Goal: Transaction & Acquisition: Purchase product/service

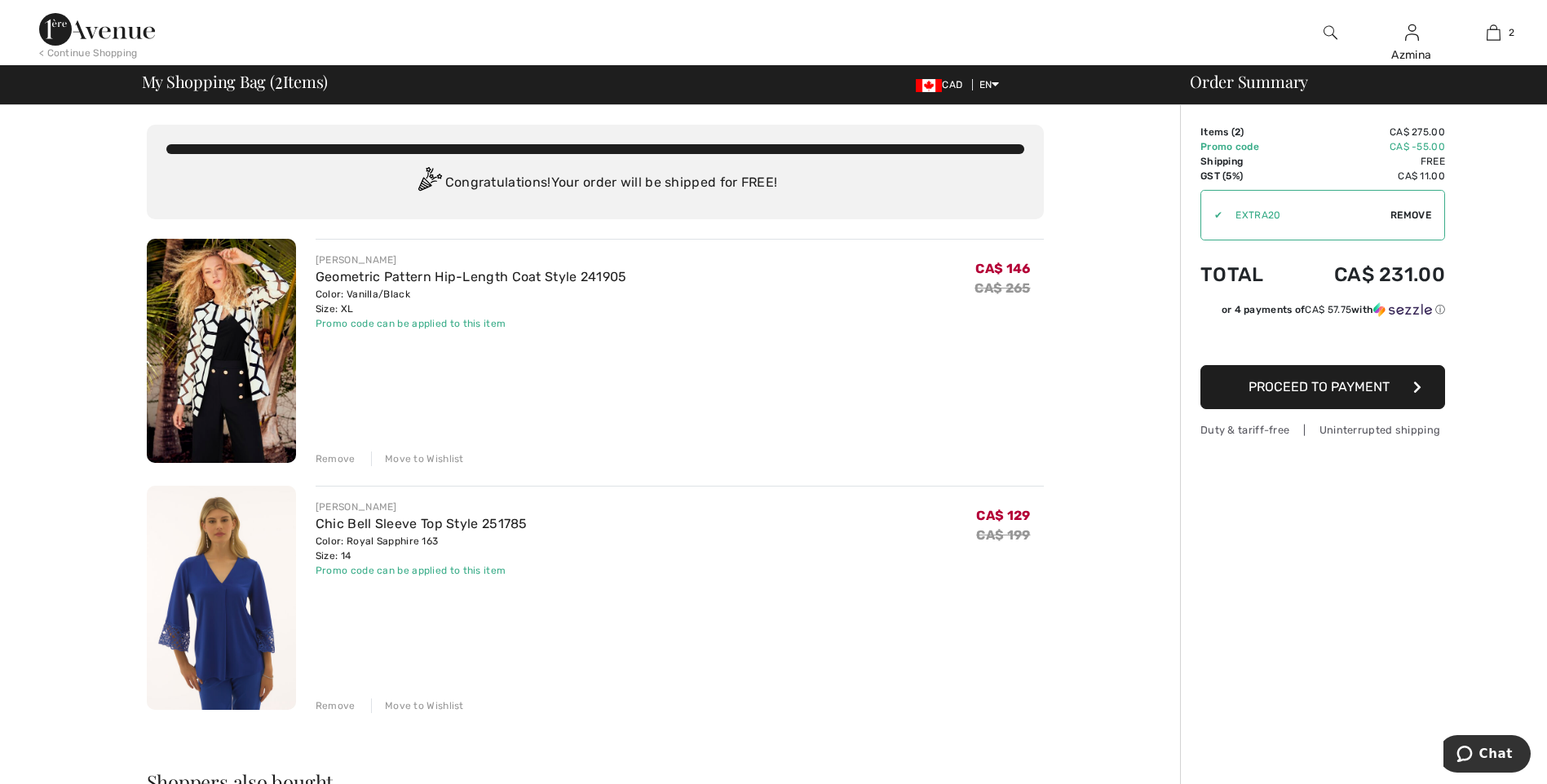
click at [1268, 390] on span "Proceed to Payment" at bounding box center [1319, 386] width 141 height 16
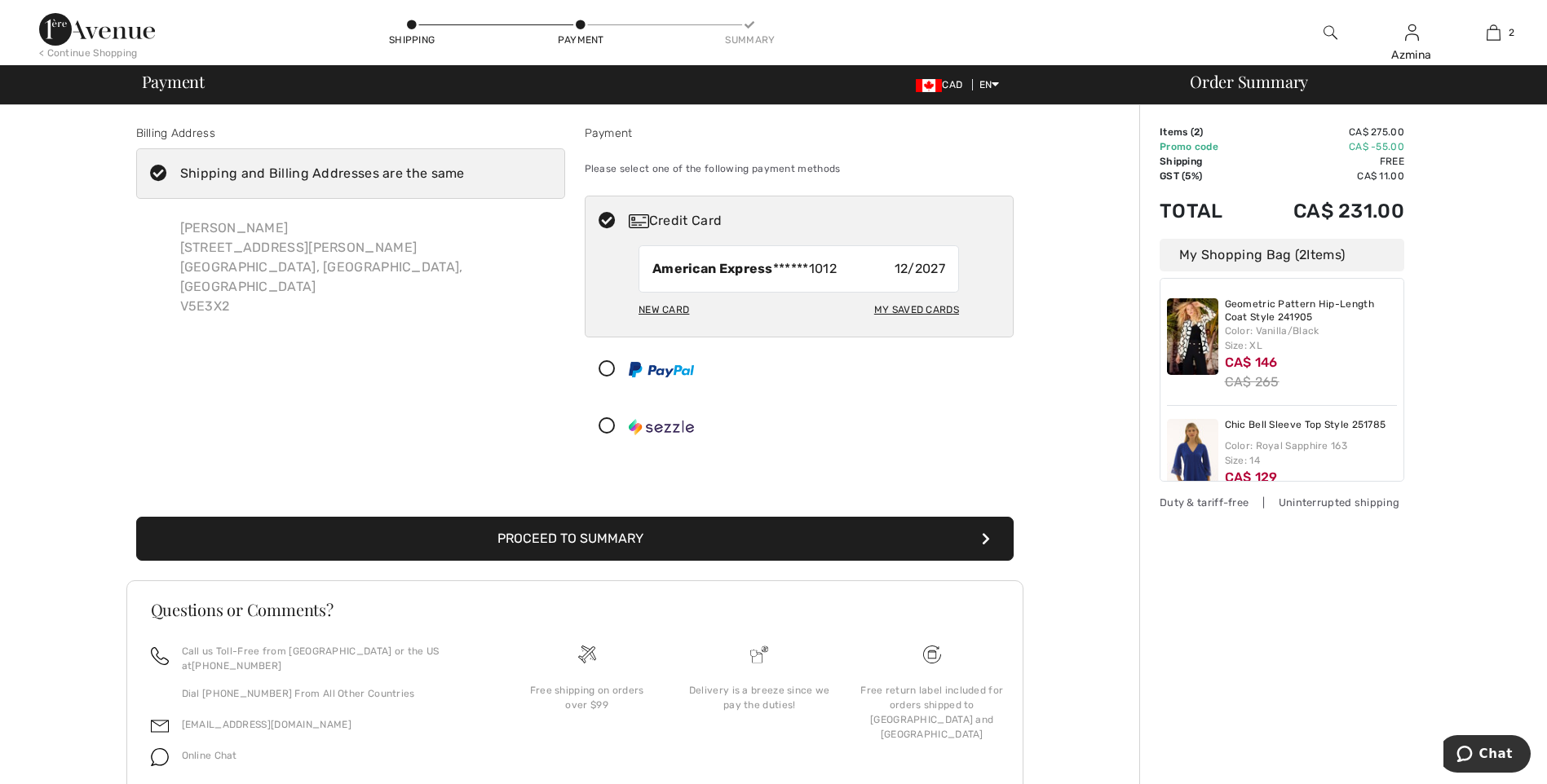
click at [699, 531] on button "Proceed to Summary" at bounding box center [575, 538] width 878 height 44
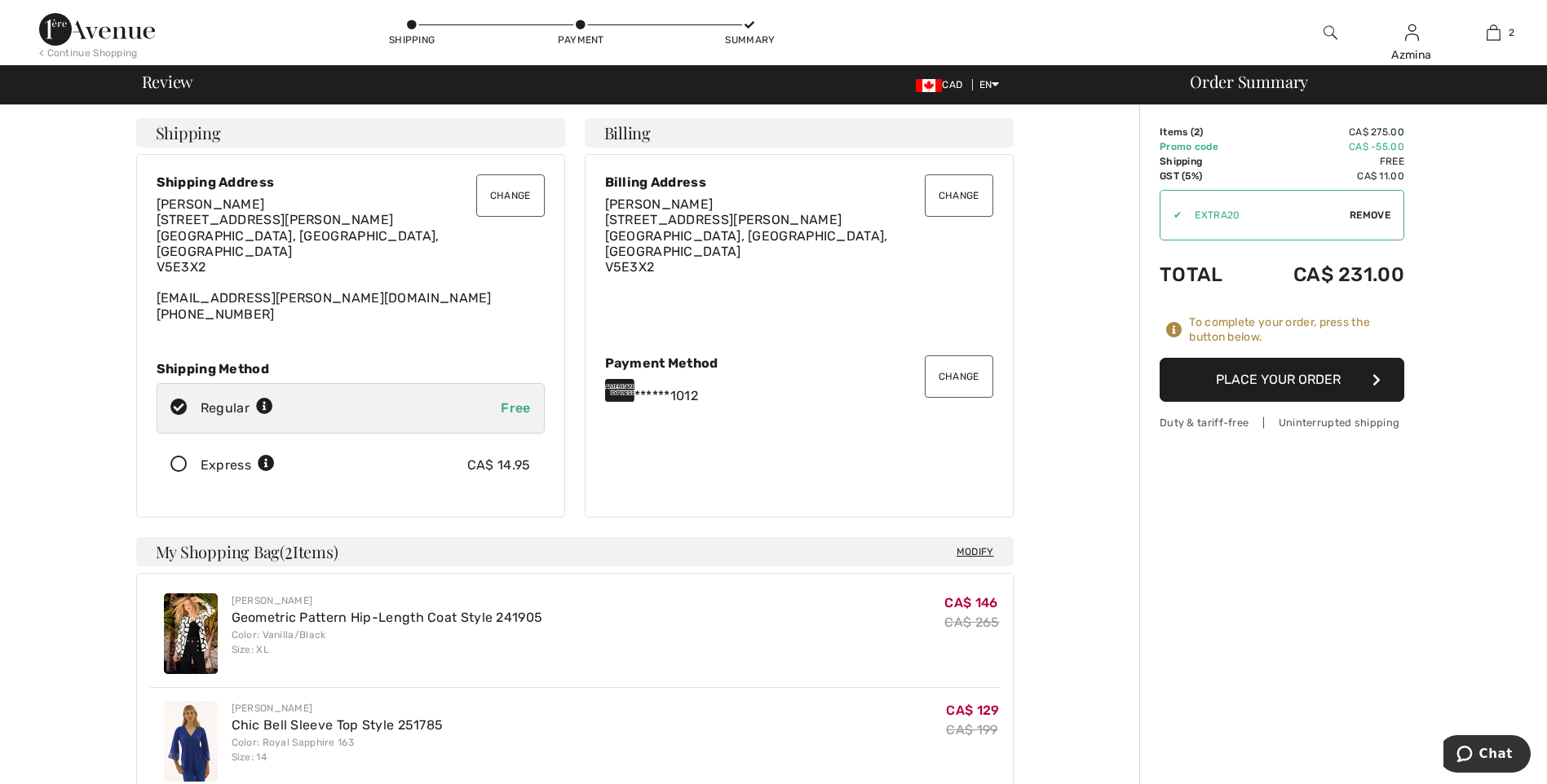
click at [1259, 380] on button "Place Your Order" at bounding box center [1282, 380] width 244 height 44
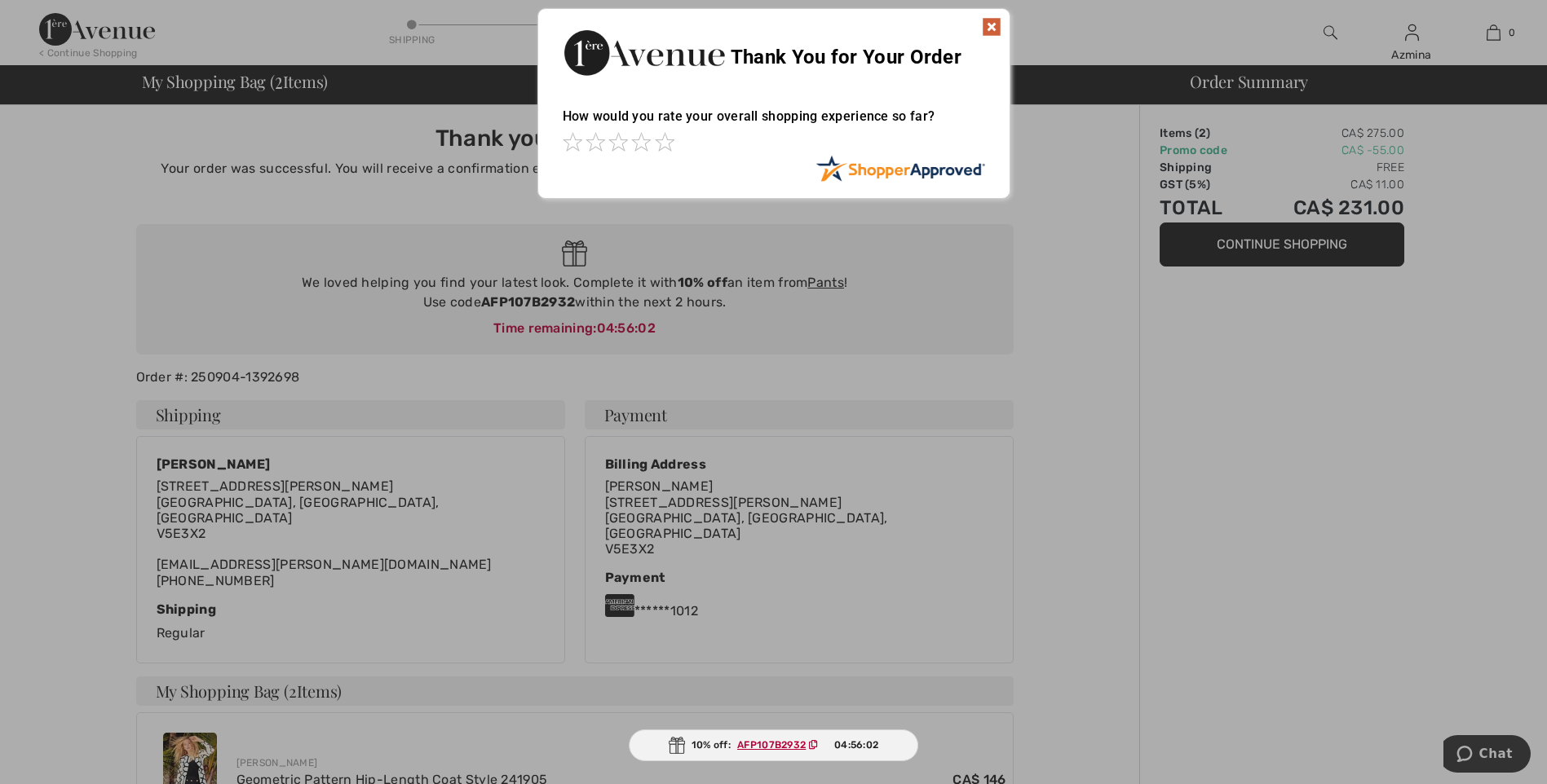
click at [994, 23] on img at bounding box center [991, 27] width 20 height 20
